Goal: Information Seeking & Learning: Learn about a topic

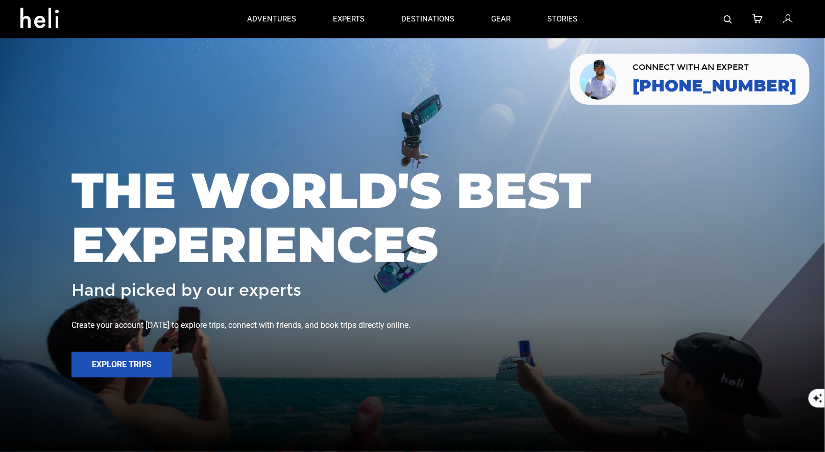
click at [728, 18] on img at bounding box center [728, 19] width 8 height 8
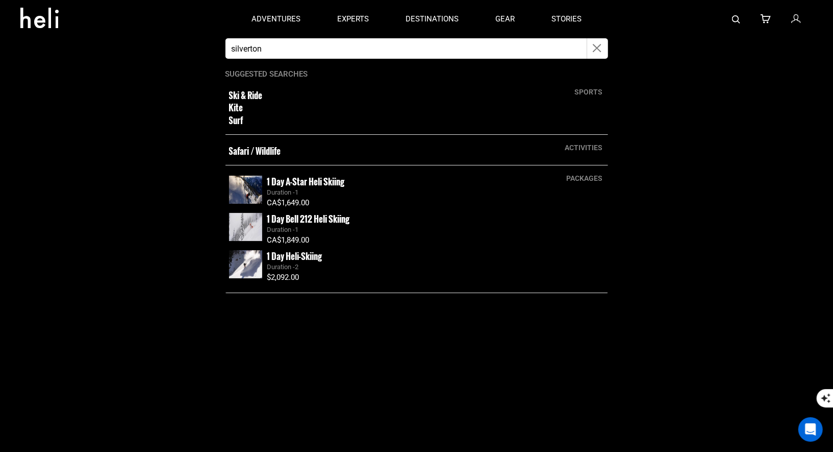
type input "silverton"
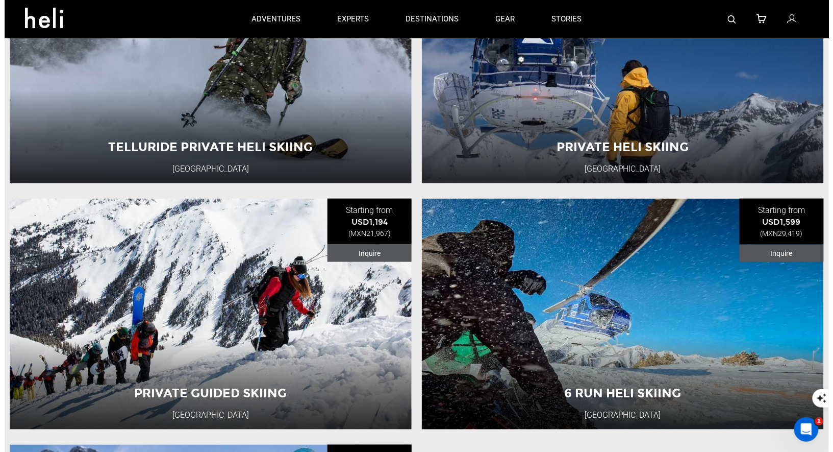
scroll to position [48, 0]
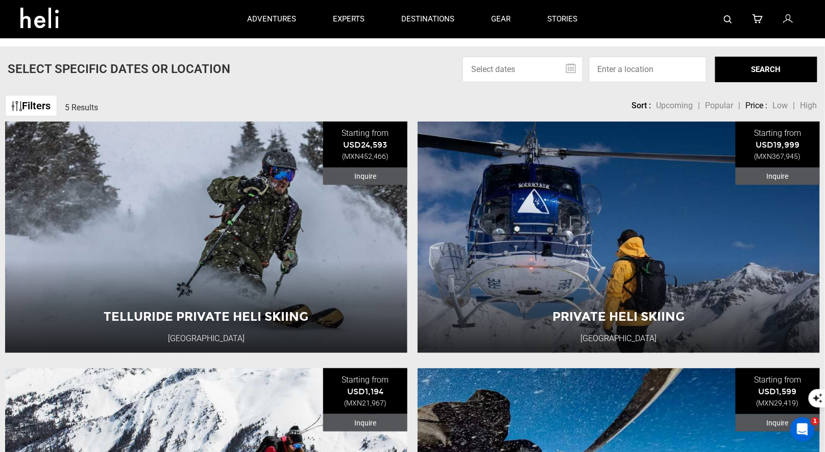
click at [729, 20] on img at bounding box center [728, 19] width 8 height 8
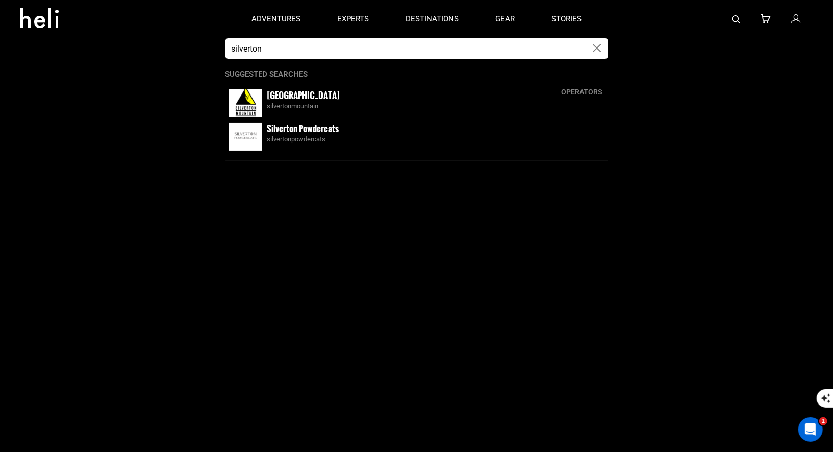
drag, startPoint x: 332, startPoint y: 45, endPoint x: 210, endPoint y: 45, distance: 122.5
click at [210, 45] on app-search-panel "silverton operators Silverton Mountain silvertonmountain Silverton Powdercats s…" at bounding box center [416, 244] width 833 height 413
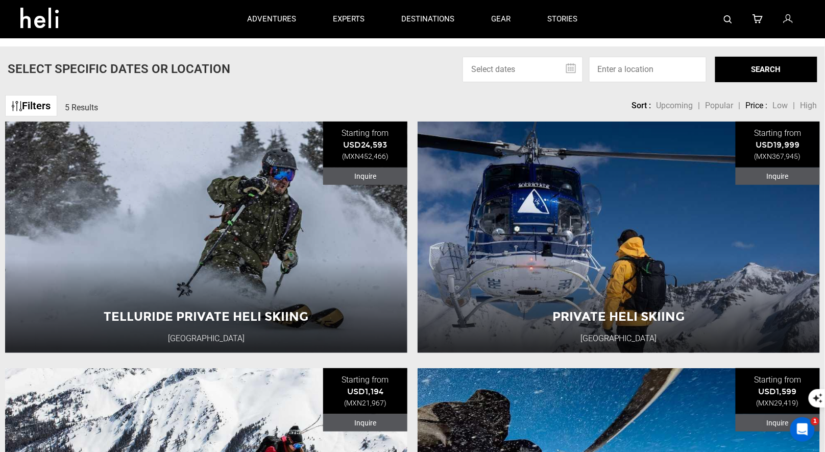
click at [730, 15] on img at bounding box center [728, 19] width 8 height 8
click at [731, 20] on img at bounding box center [728, 19] width 8 height 8
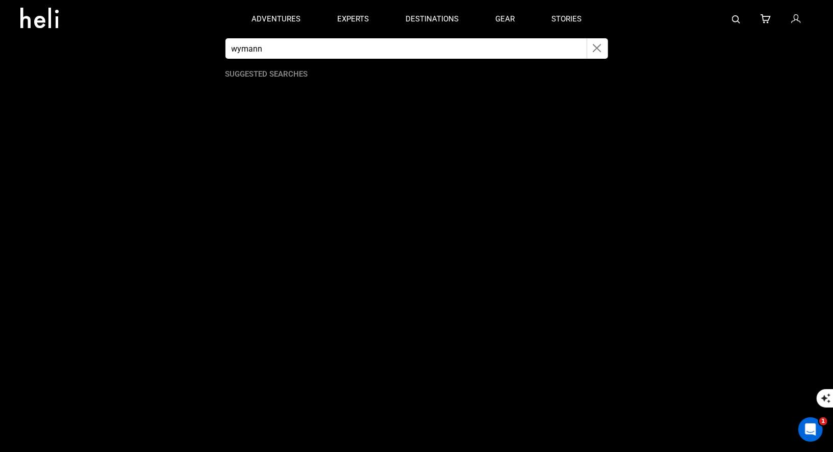
type input "wymann"
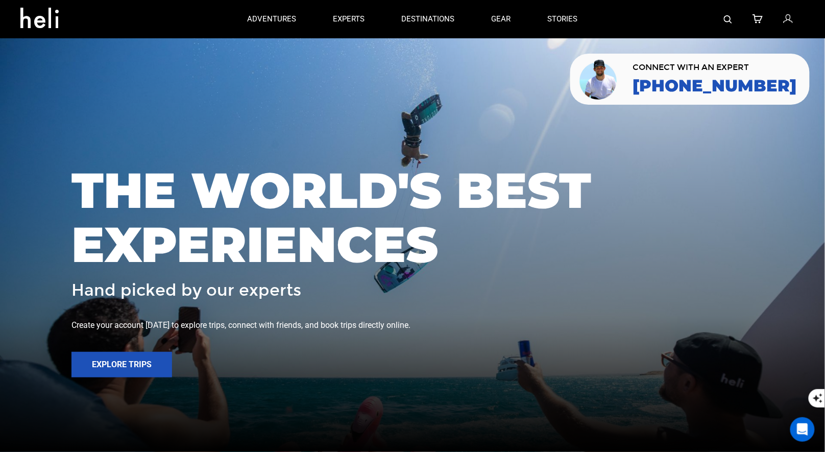
click at [727, 16] on img at bounding box center [728, 19] width 8 height 8
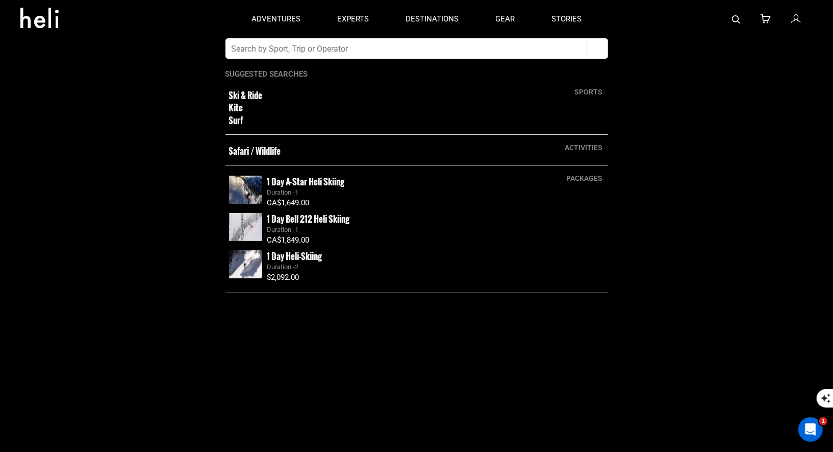
click at [354, 49] on input "text" at bounding box center [407, 48] width 362 height 20
type input "Northern Escape heli"
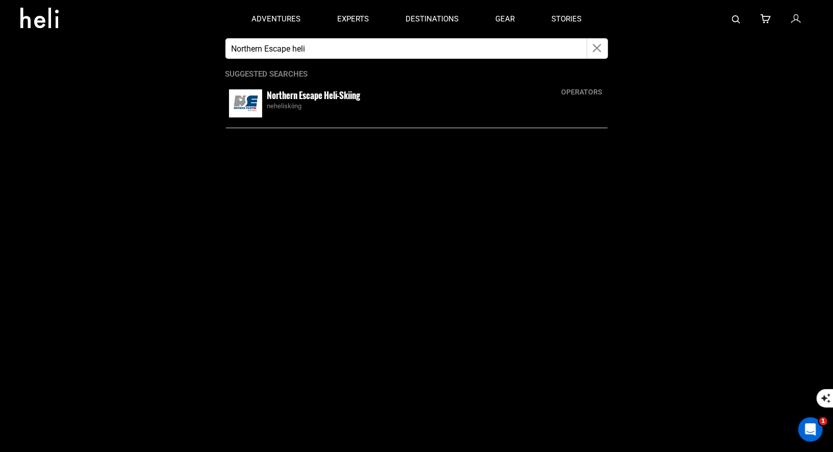
click at [271, 157] on app-search-panel "Northern Escape heli operators Northern Escape Heli-Skiing neheliskiing Suggest…" at bounding box center [416, 244] width 833 height 413
click at [304, 86] on div "operators Northern Escape Heli-Skiing neheliskiing" at bounding box center [417, 103] width 383 height 49
click at [289, 101] on small "Northern Escape Heli-Skiing" at bounding box center [313, 95] width 93 height 13
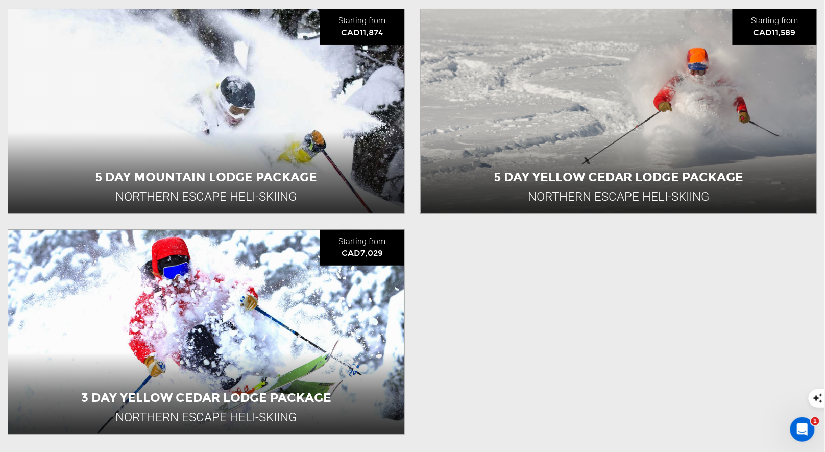
scroll to position [1382, 0]
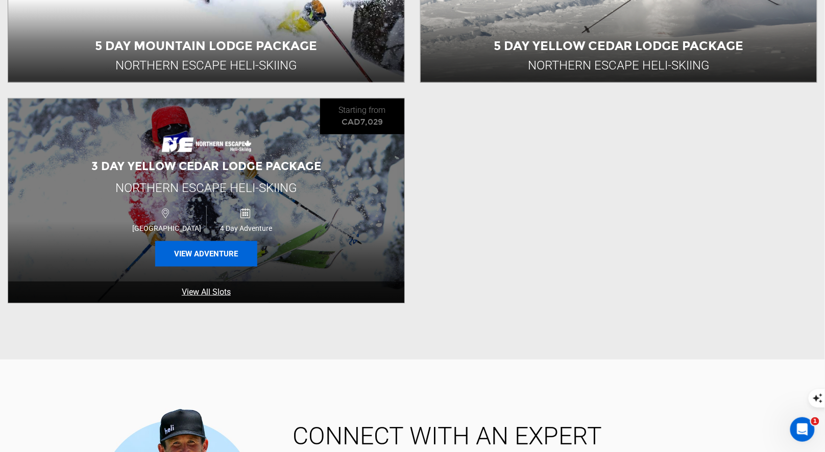
click at [223, 255] on button "View Adventure" at bounding box center [206, 254] width 102 height 26
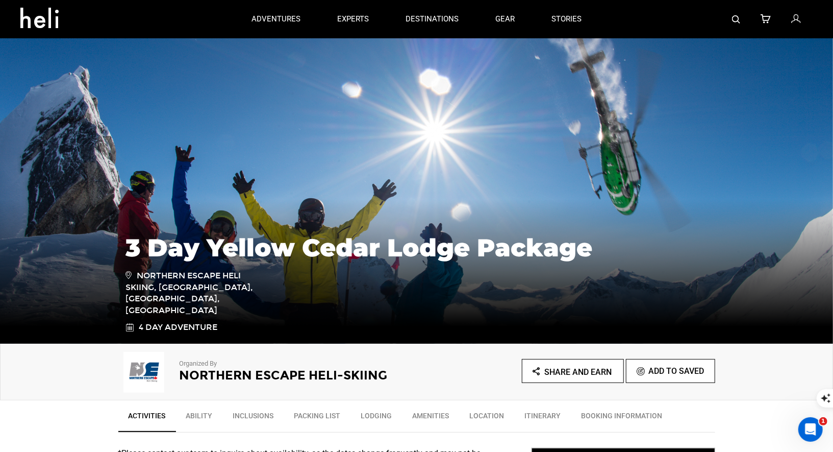
click at [204, 366] on p "Organized By" at bounding box center [284, 364] width 209 height 10
click at [224, 372] on h2 "Northern Escape Heli-Skiing" at bounding box center [284, 374] width 209 height 13
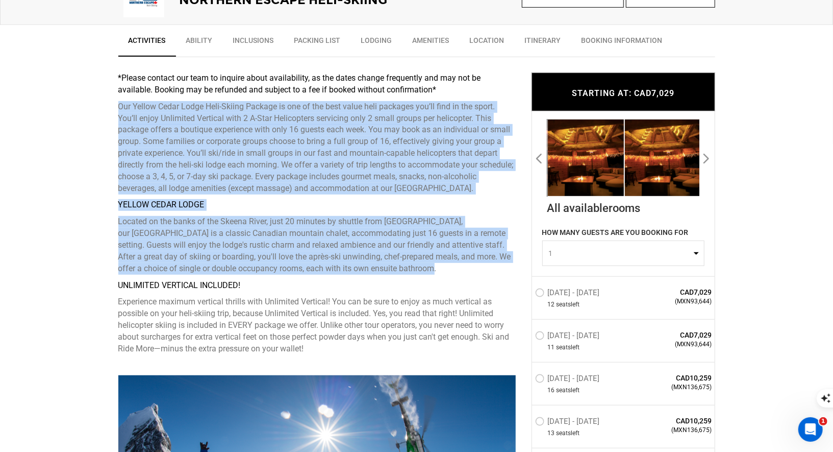
drag, startPoint x: 397, startPoint y: 267, endPoint x: 113, endPoint y: 105, distance: 326.7
copy div "Our Yellow Cedar Lodge Heli-Skiing Package is one of the best value heli packag…"
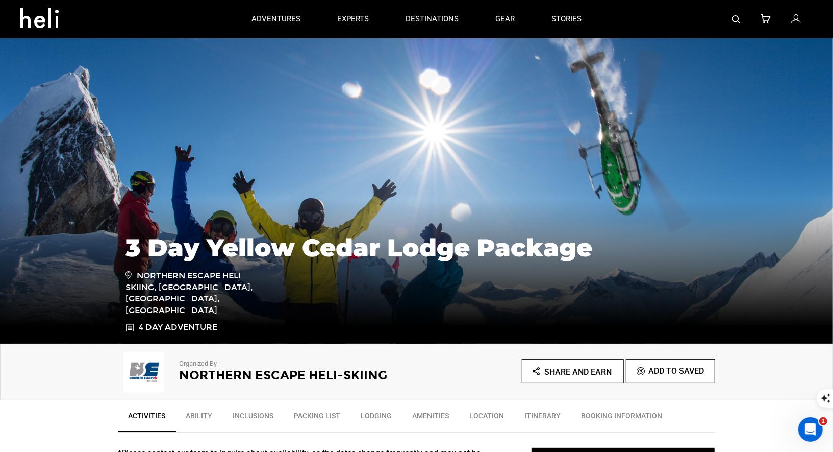
click at [262, 374] on h2 "Northern Escape Heli-Skiing" at bounding box center [284, 374] width 209 height 13
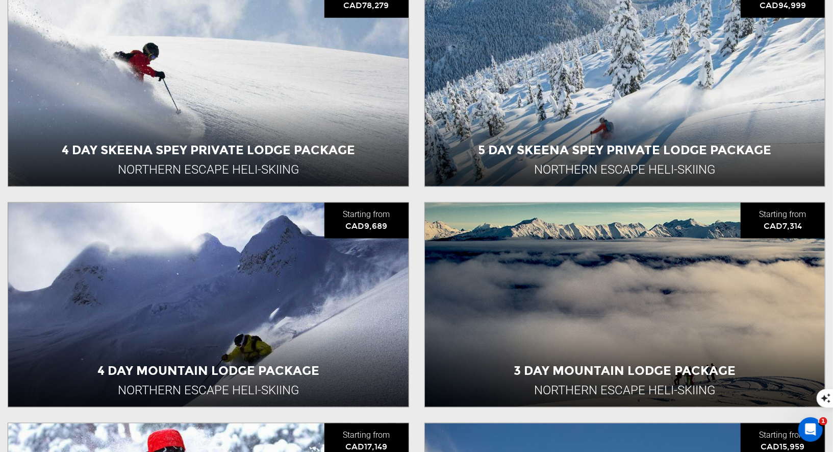
scroll to position [677, 0]
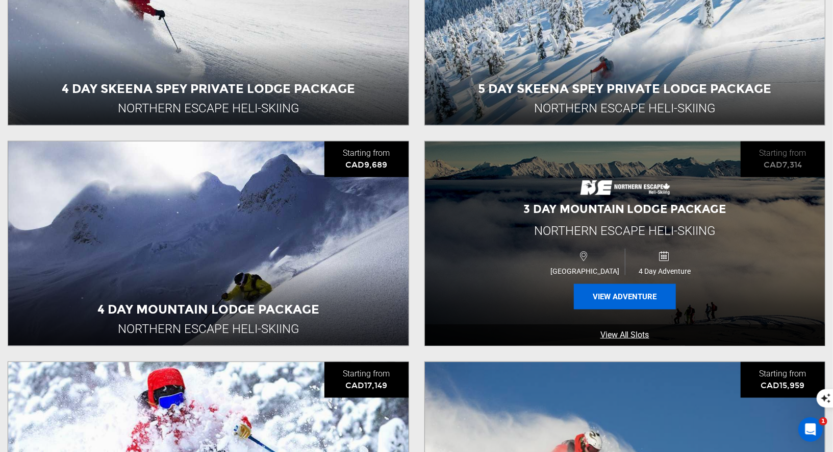
click at [602, 303] on button "View Adventure" at bounding box center [625, 297] width 102 height 26
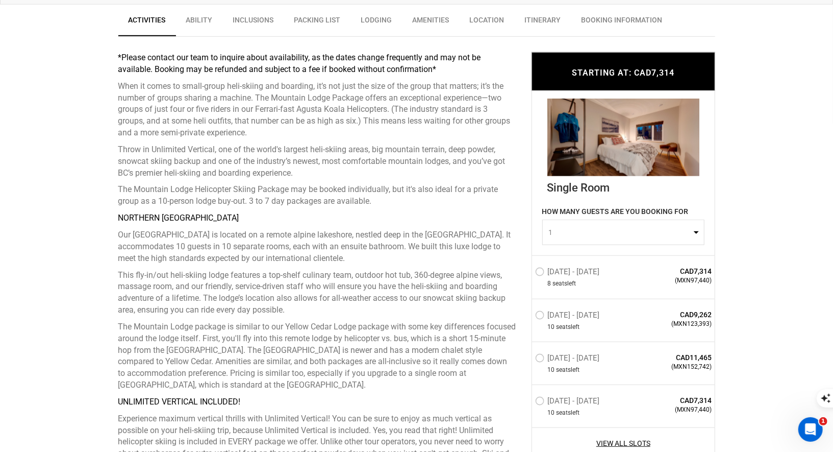
scroll to position [398, 0]
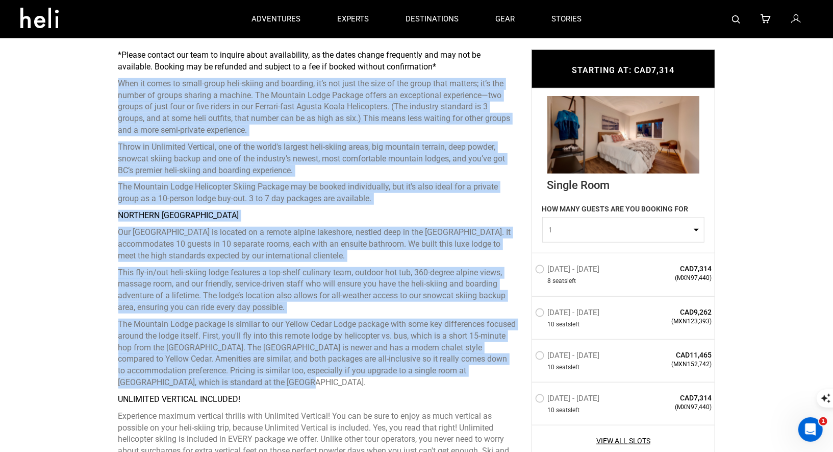
drag, startPoint x: 278, startPoint y: 381, endPoint x: 119, endPoint y: 84, distance: 336.5
click at [119, 84] on div "*Please contact our team to inquire about availability, as the dates change fre…" at bounding box center [317, 259] width 398 height 419
copy div "When it comes to small-group heli-skiing and boarding, it’s not just the size o…"
click at [739, 21] on img at bounding box center [736, 19] width 8 height 8
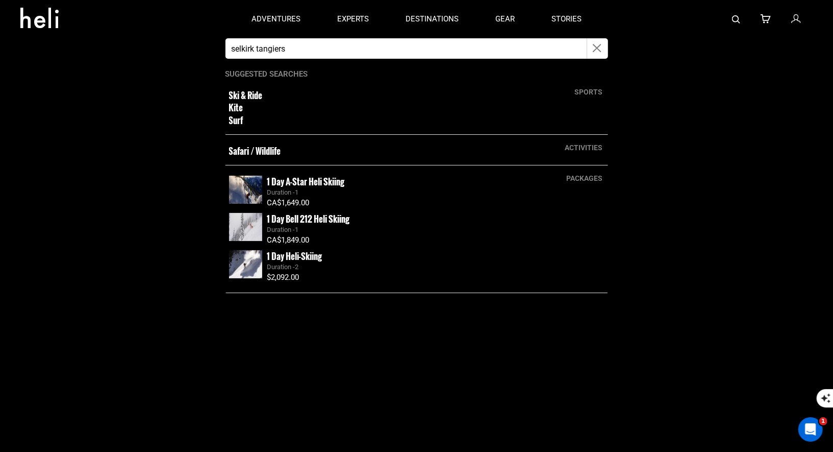
type input "selkirk tangiers"
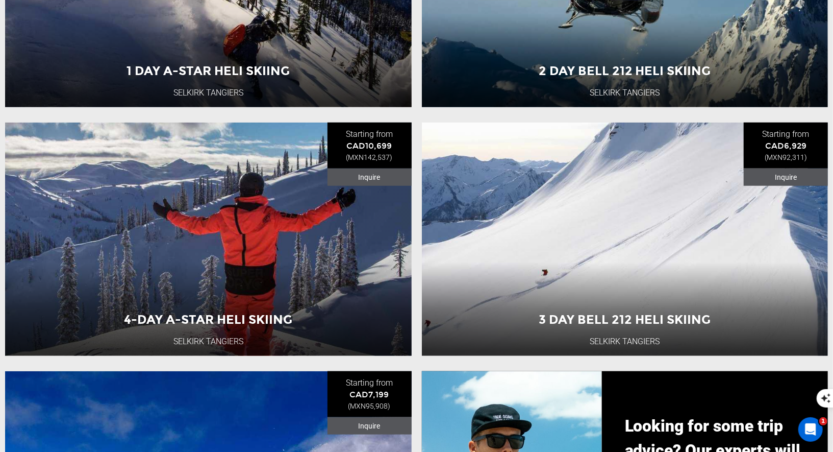
scroll to position [800, 0]
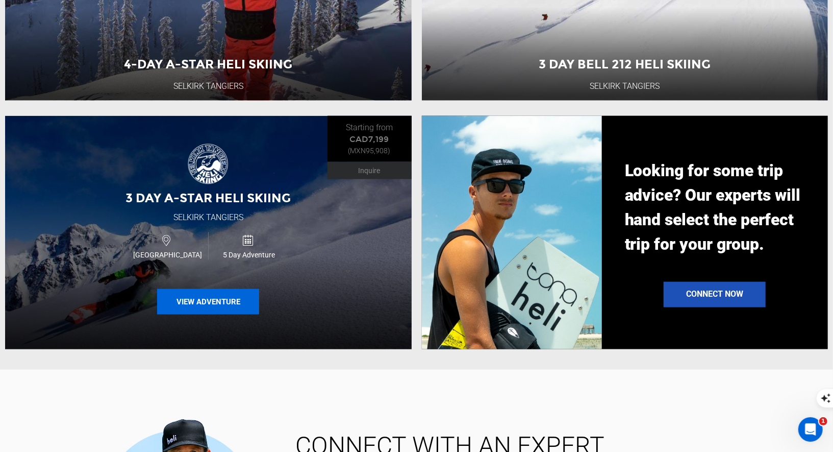
click at [233, 302] on button "View Adventure" at bounding box center [208, 302] width 102 height 26
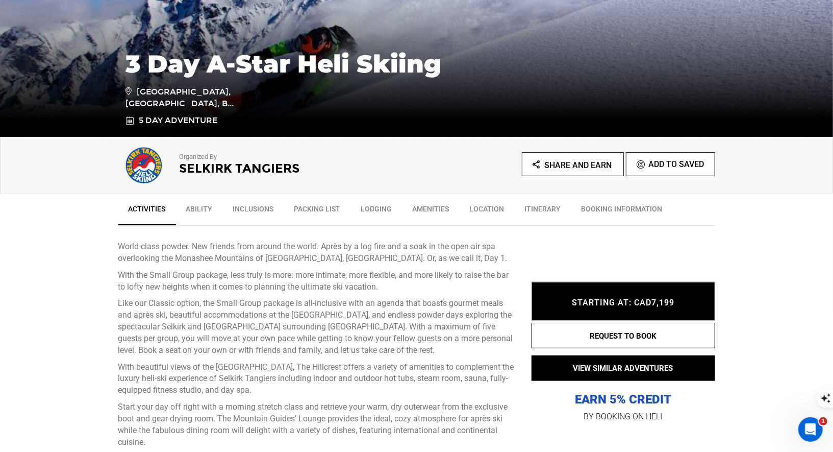
scroll to position [294, 0]
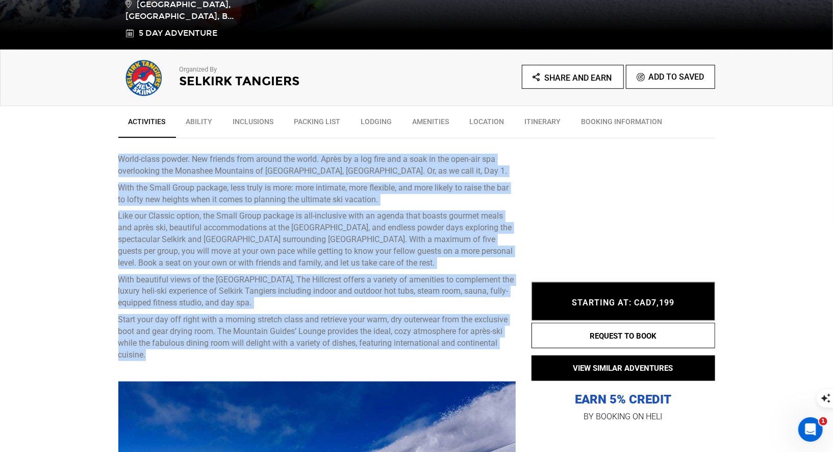
drag, startPoint x: 198, startPoint y: 352, endPoint x: 115, endPoint y: 163, distance: 206.8
copy div "World-class powder. New friends from around the world. Après by a log fire and …"
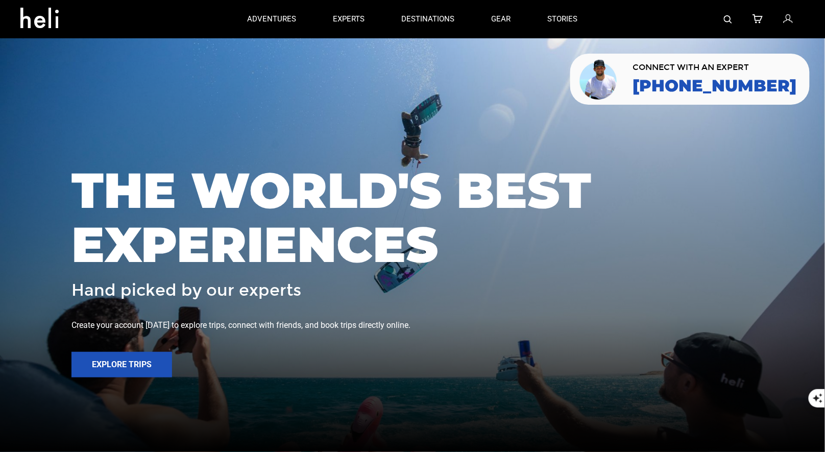
click at [720, 17] on div at bounding box center [700, 19] width 209 height 38
click at [725, 17] on img at bounding box center [728, 19] width 8 height 8
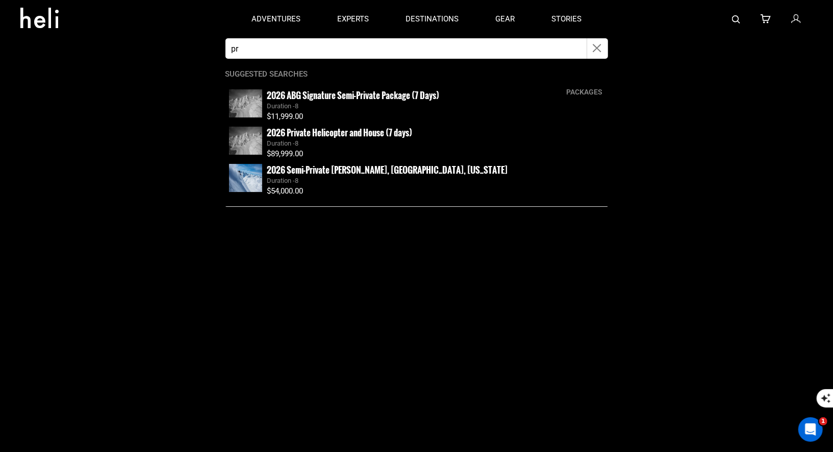
type input "p"
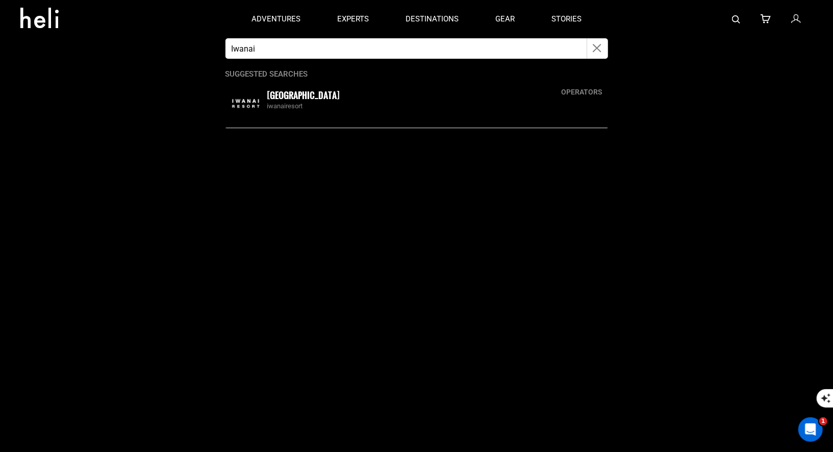
type input "Iwanai"
click at [266, 96] on div "Iwanai Resort iwanairesort" at bounding box center [417, 103] width 383 height 33
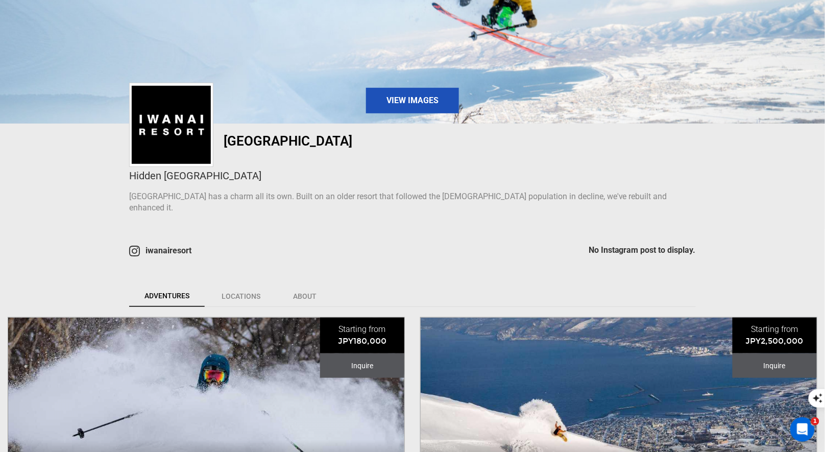
scroll to position [233, 0]
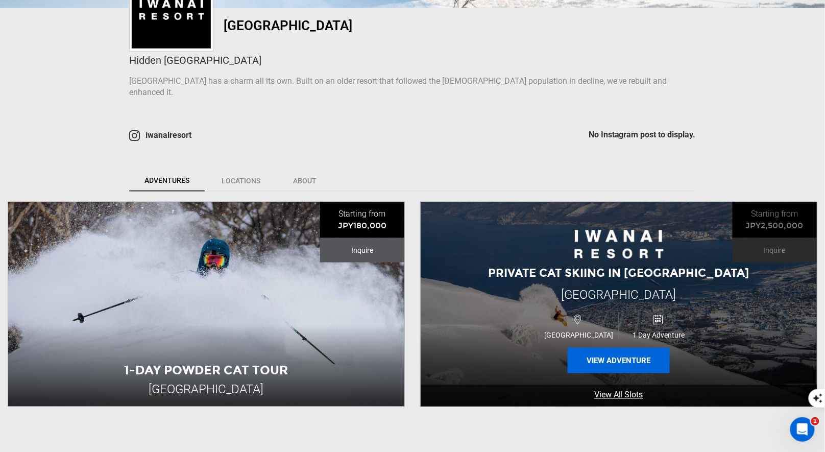
click at [605, 348] on button "View Adventure" at bounding box center [619, 361] width 102 height 26
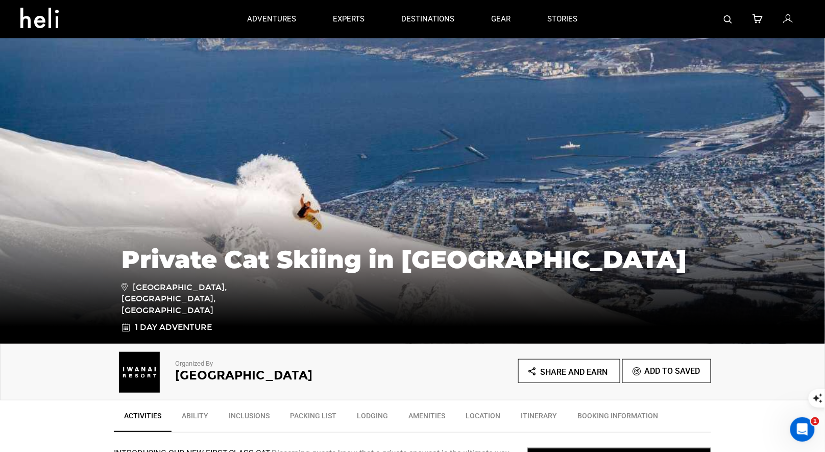
click at [726, 18] on img at bounding box center [728, 19] width 8 height 8
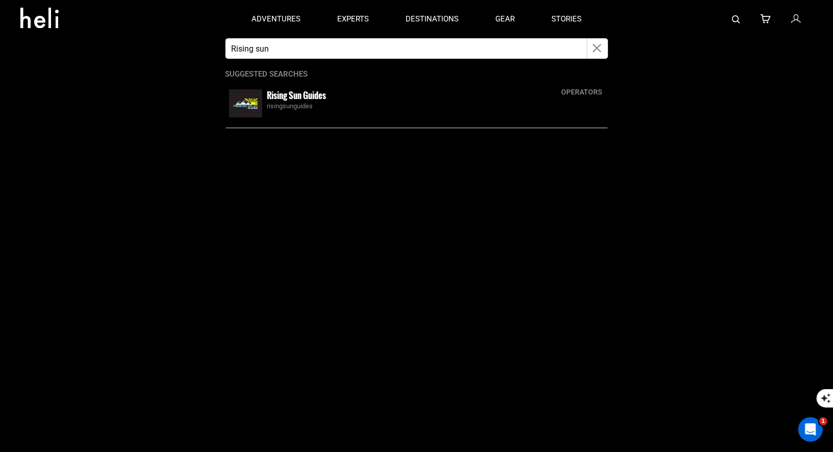
type input "Rising sun"
click at [280, 97] on small "Rising Sun Guides" at bounding box center [296, 95] width 59 height 13
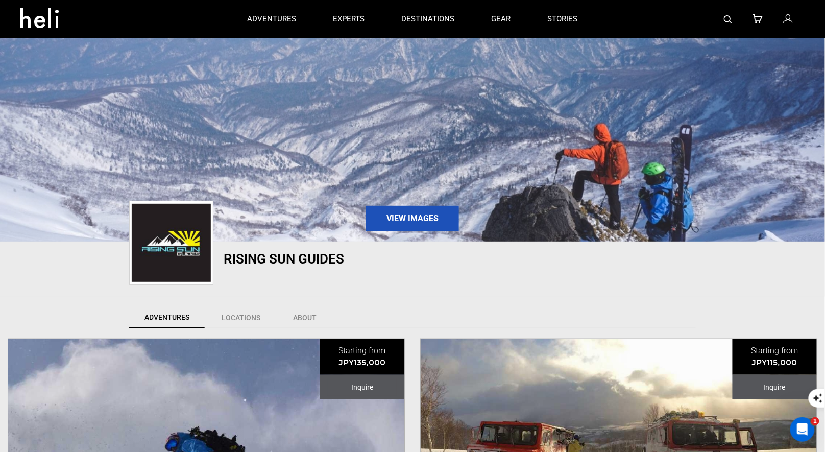
scroll to position [216, 0]
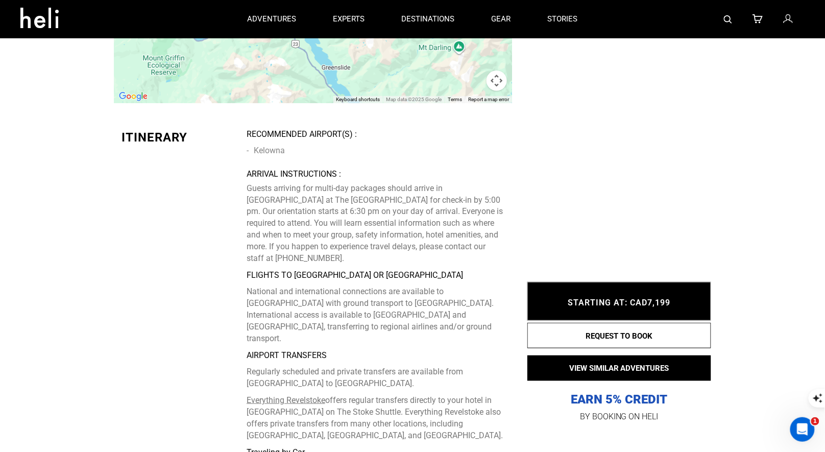
scroll to position [2249, 0]
